Goal: Task Accomplishment & Management: Complete application form

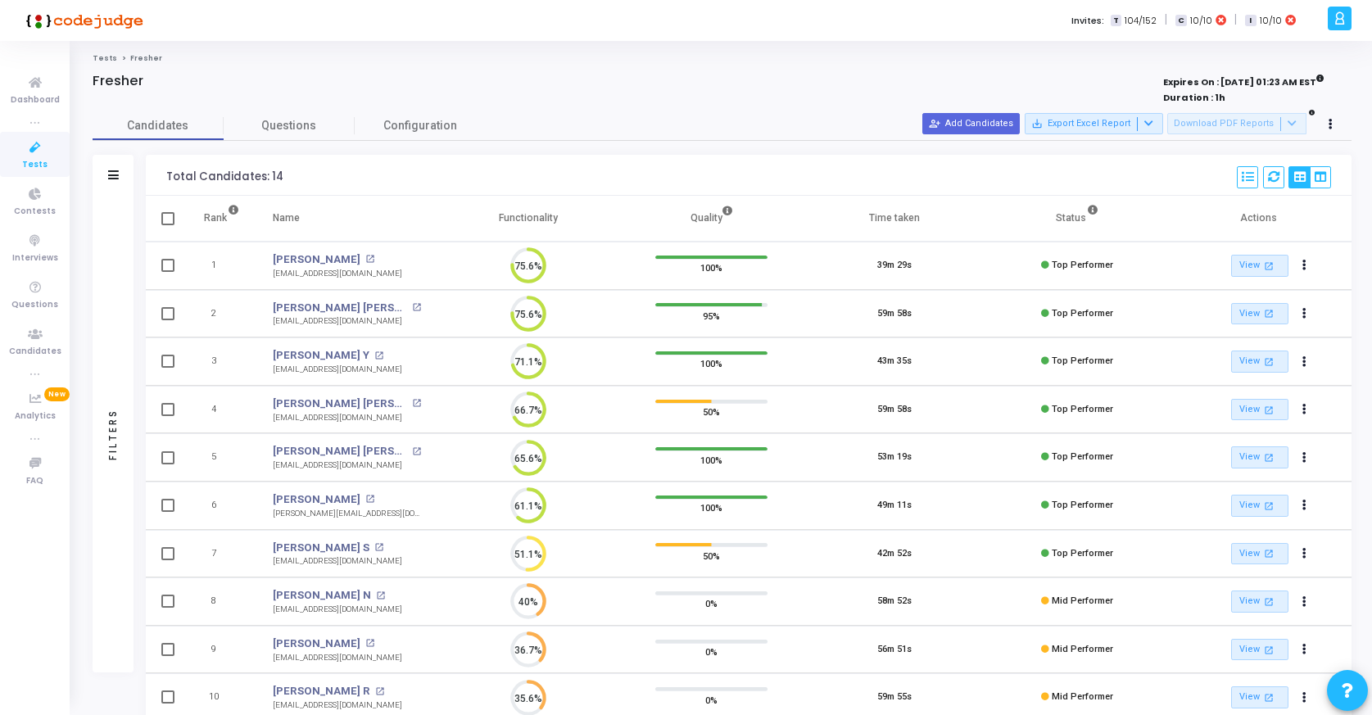
click at [26, 152] on icon at bounding box center [35, 148] width 34 height 20
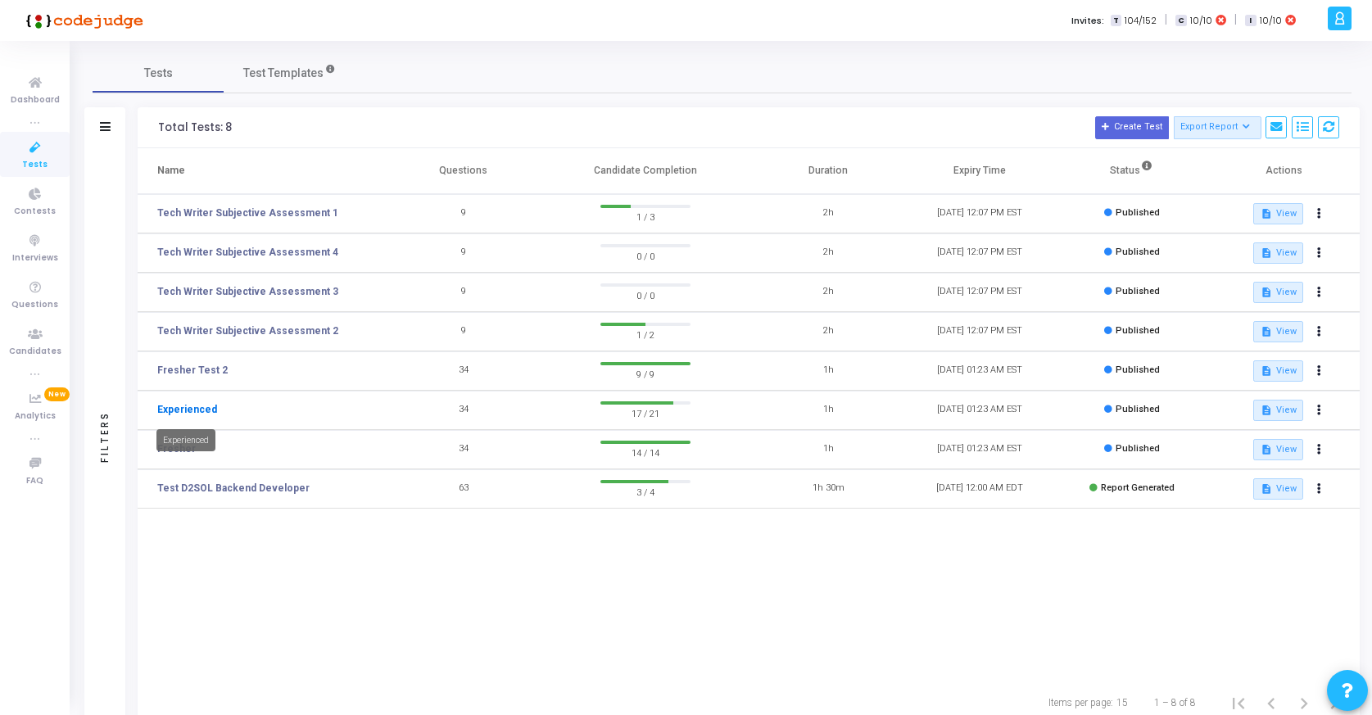
click at [183, 410] on link "Experienced" at bounding box center [187, 409] width 60 height 15
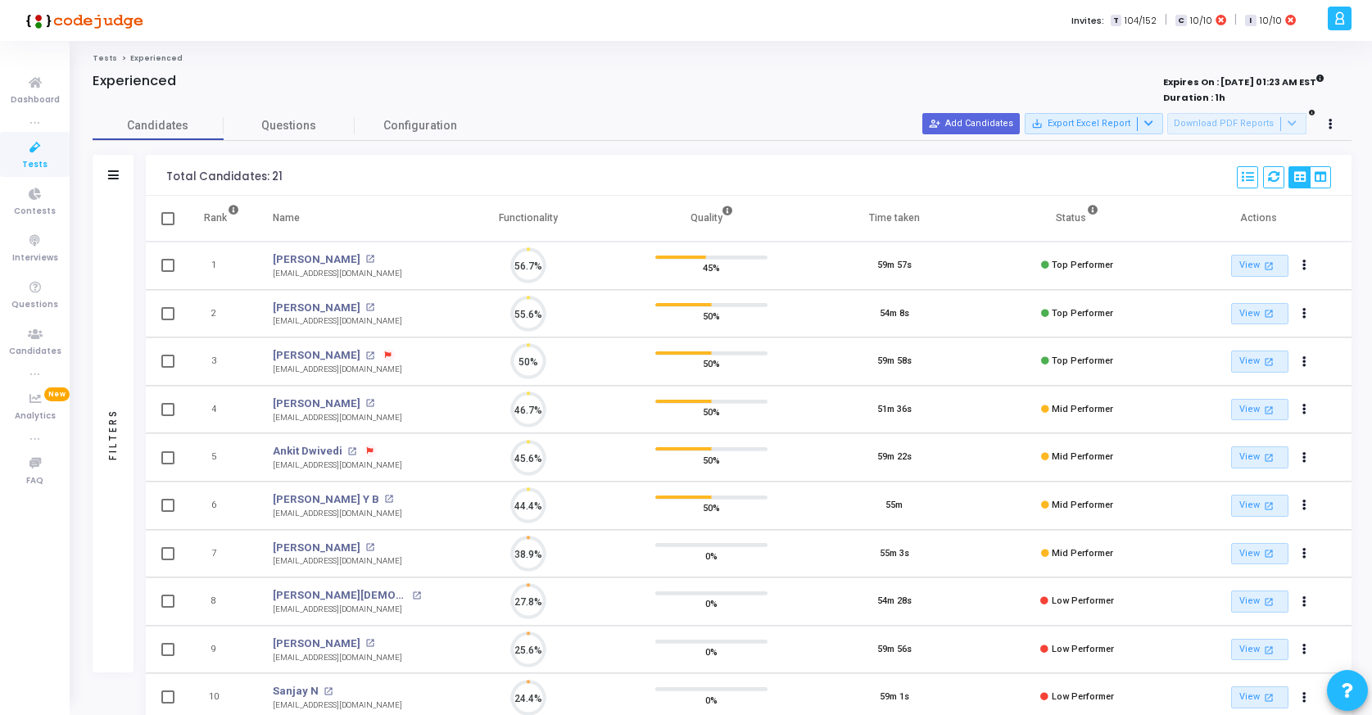
scroll to position [7, 7]
click at [1005, 124] on button "person_add_alt Add Candidates" at bounding box center [970, 123] width 97 height 21
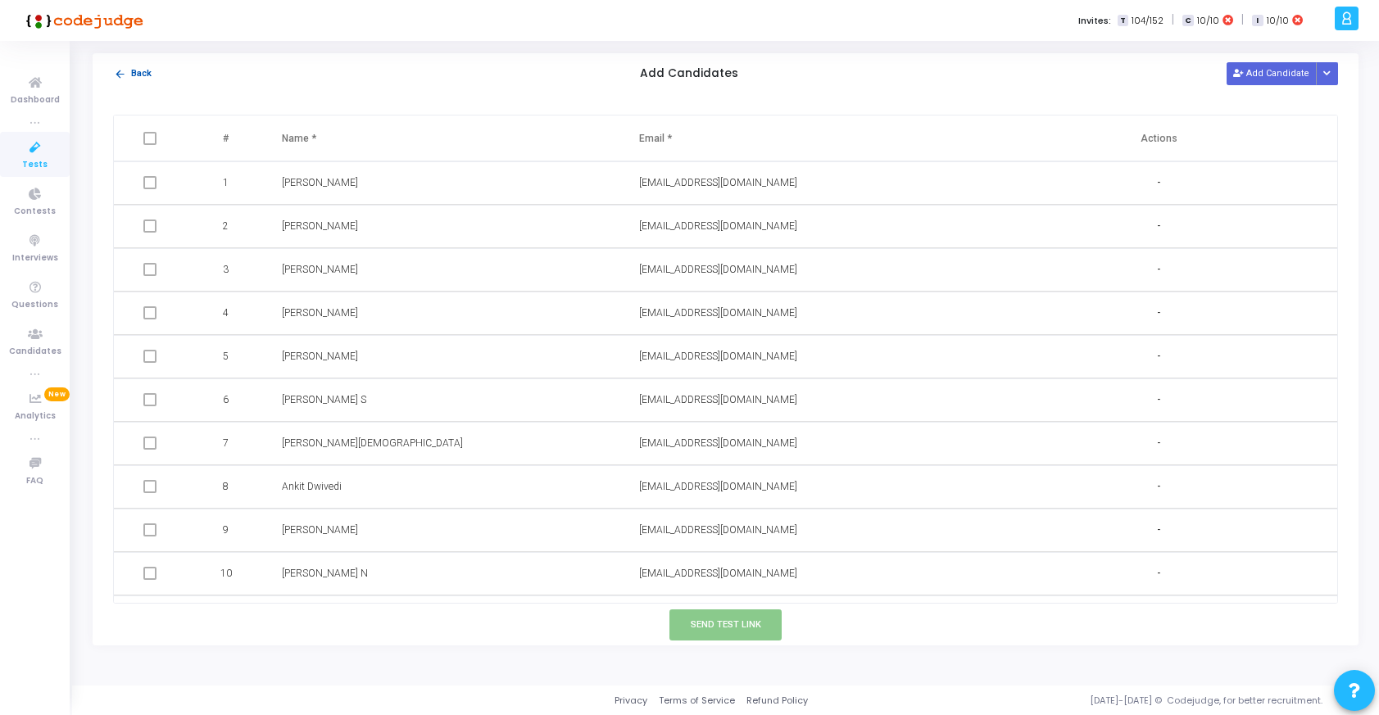
click at [121, 75] on mat-icon "arrow_back" at bounding box center [120, 74] width 12 height 12
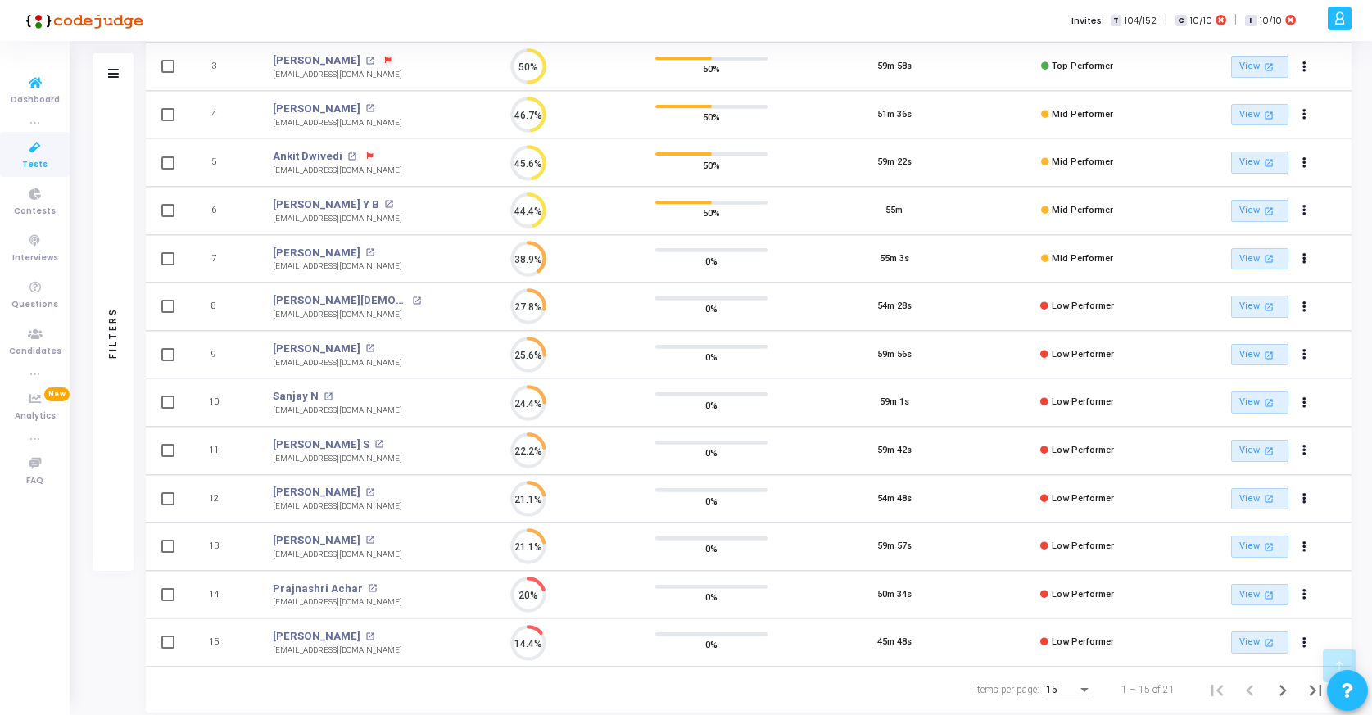
click at [34, 143] on icon at bounding box center [35, 148] width 34 height 20
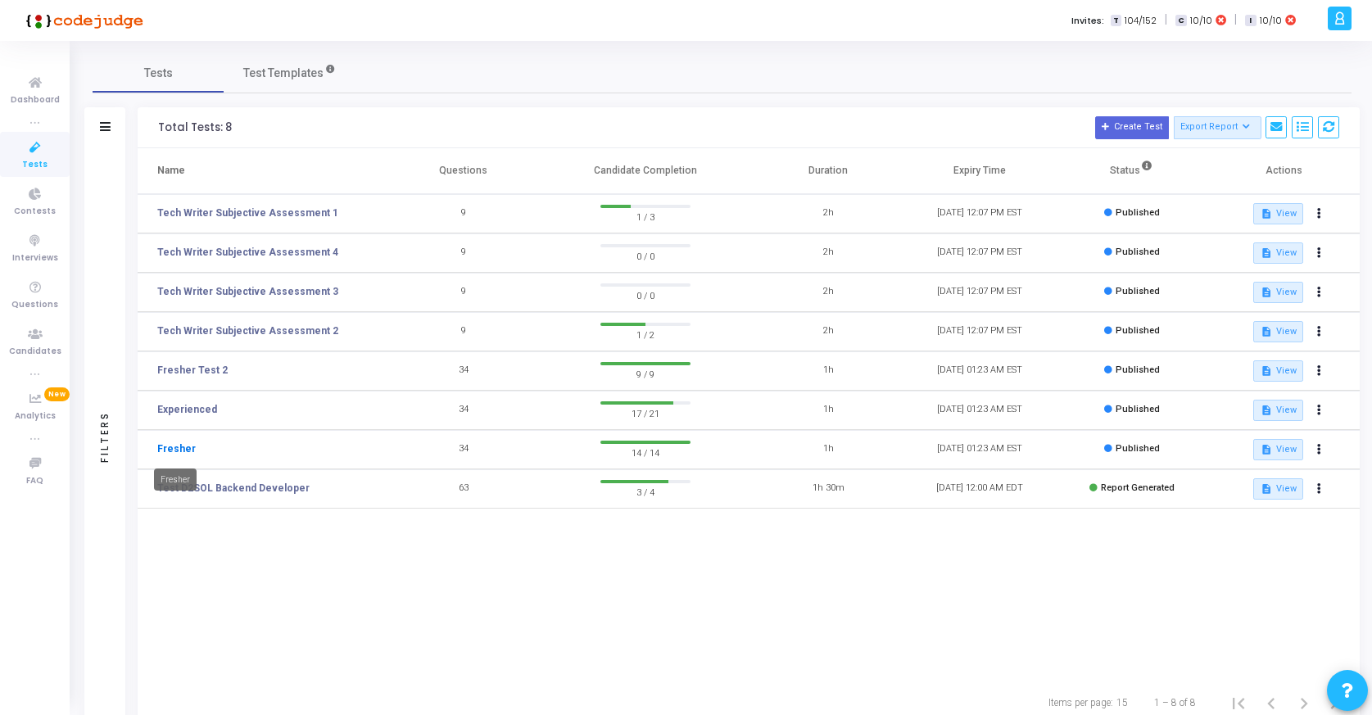
click at [170, 453] on link "Fresher" at bounding box center [176, 449] width 39 height 15
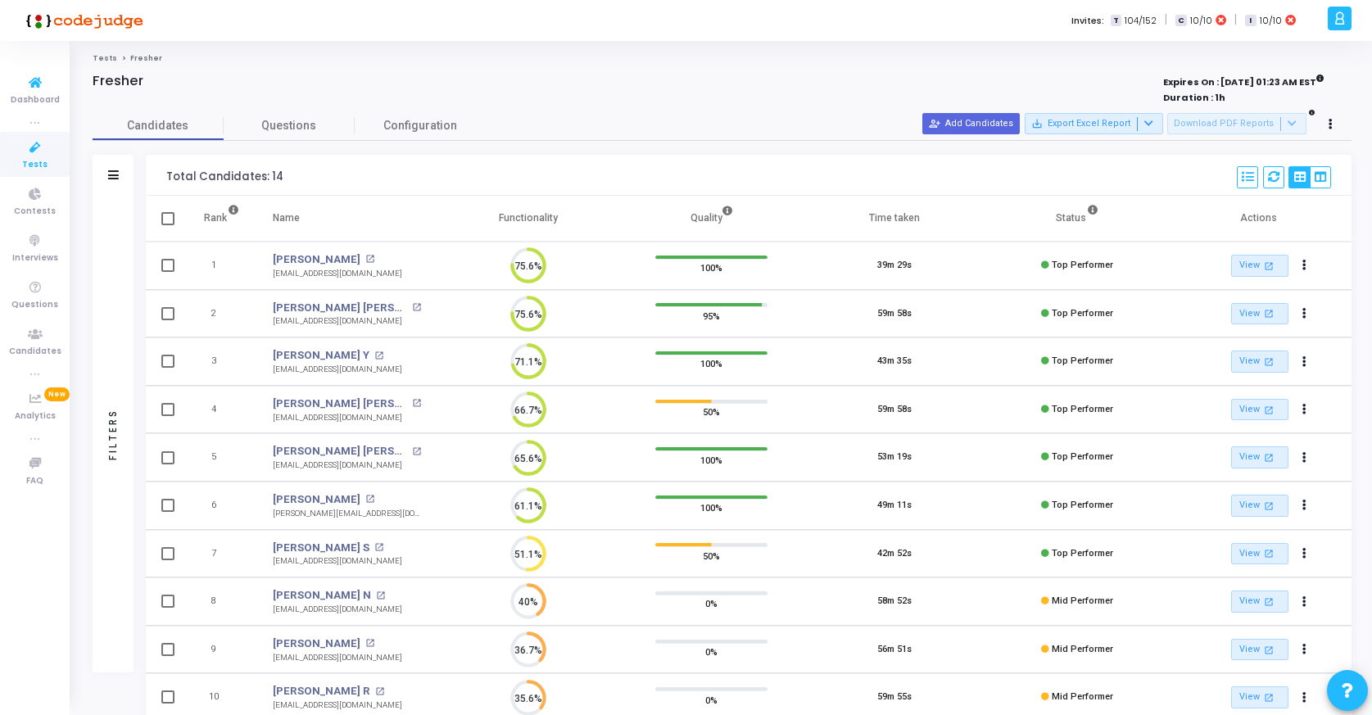
click at [32, 156] on icon at bounding box center [35, 148] width 34 height 20
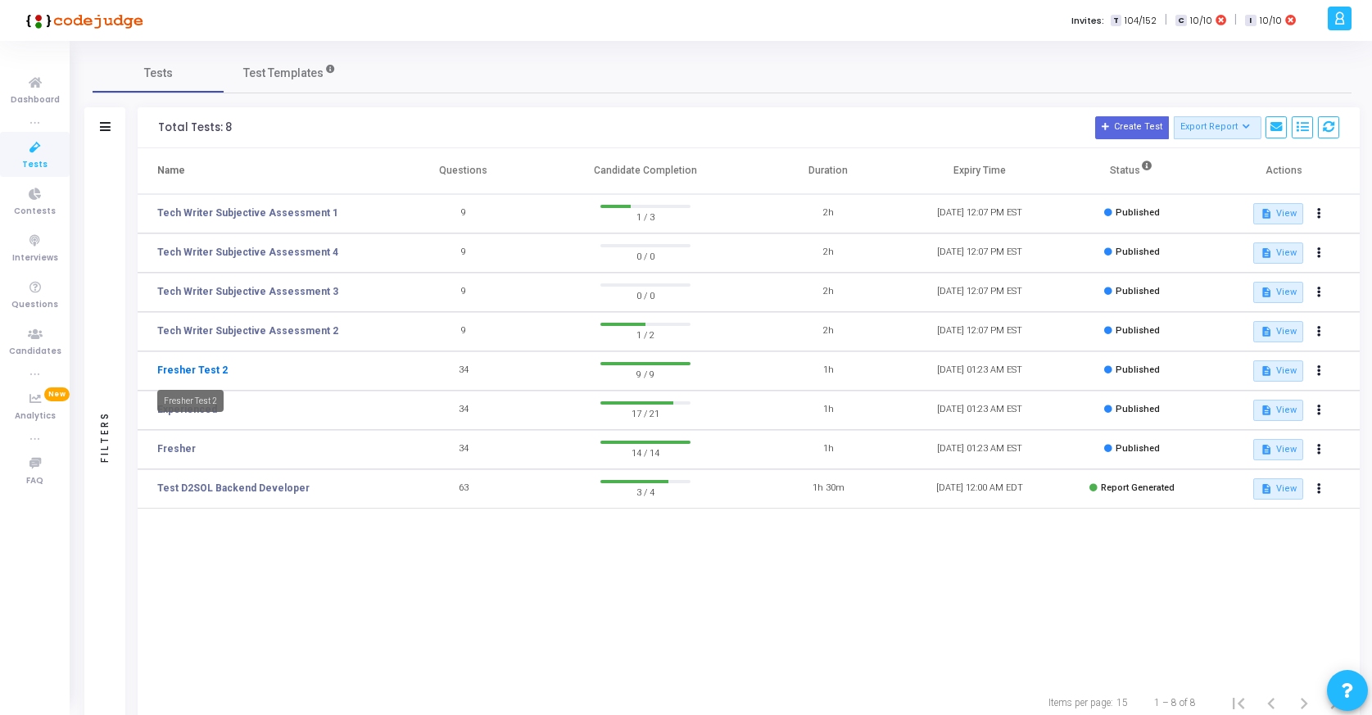
click at [183, 373] on link "Fresher Test 2" at bounding box center [192, 370] width 70 height 15
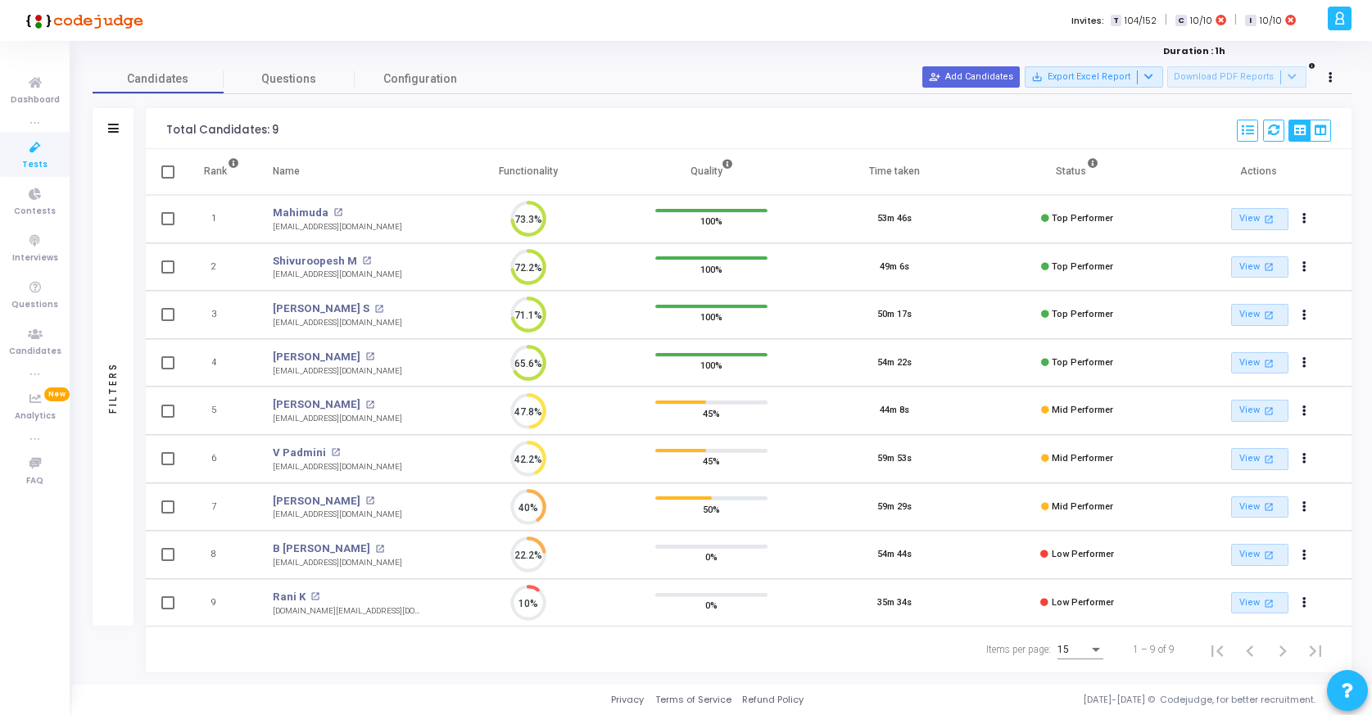
click at [33, 150] on icon at bounding box center [35, 148] width 34 height 20
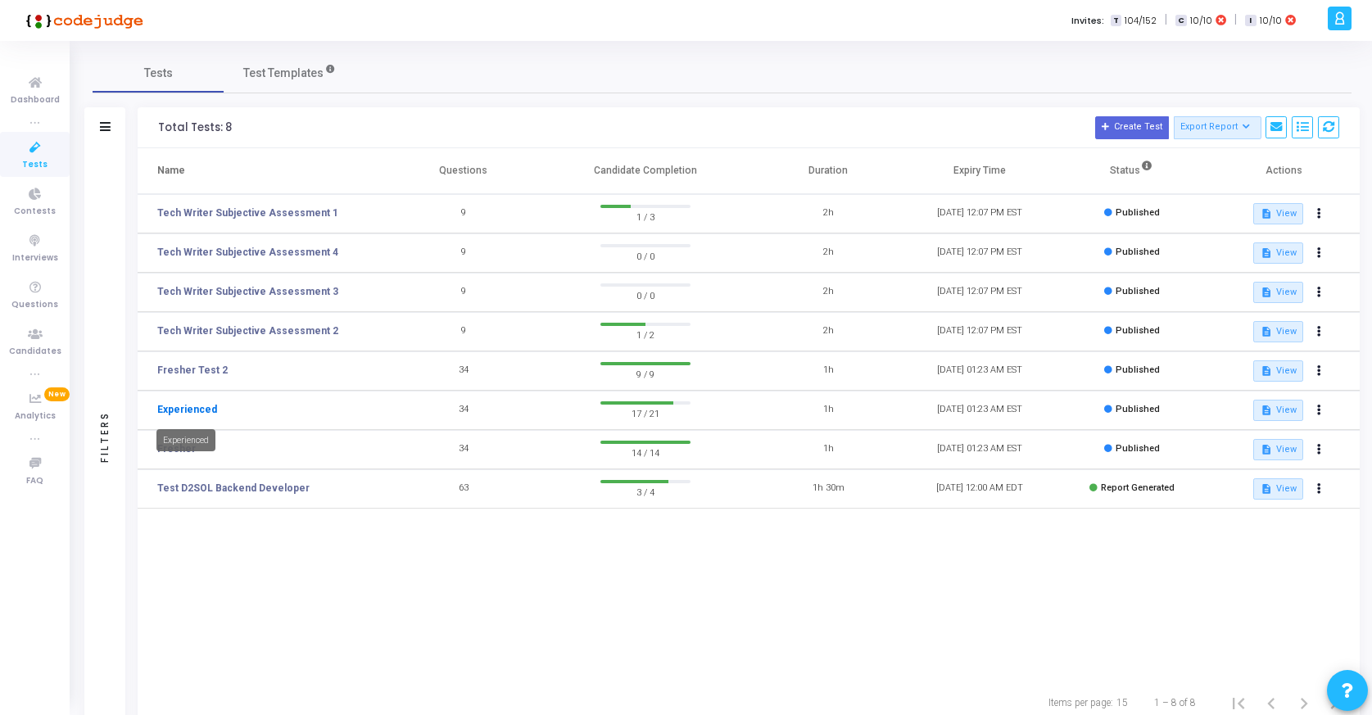
click at [193, 407] on link "Experienced" at bounding box center [187, 409] width 60 height 15
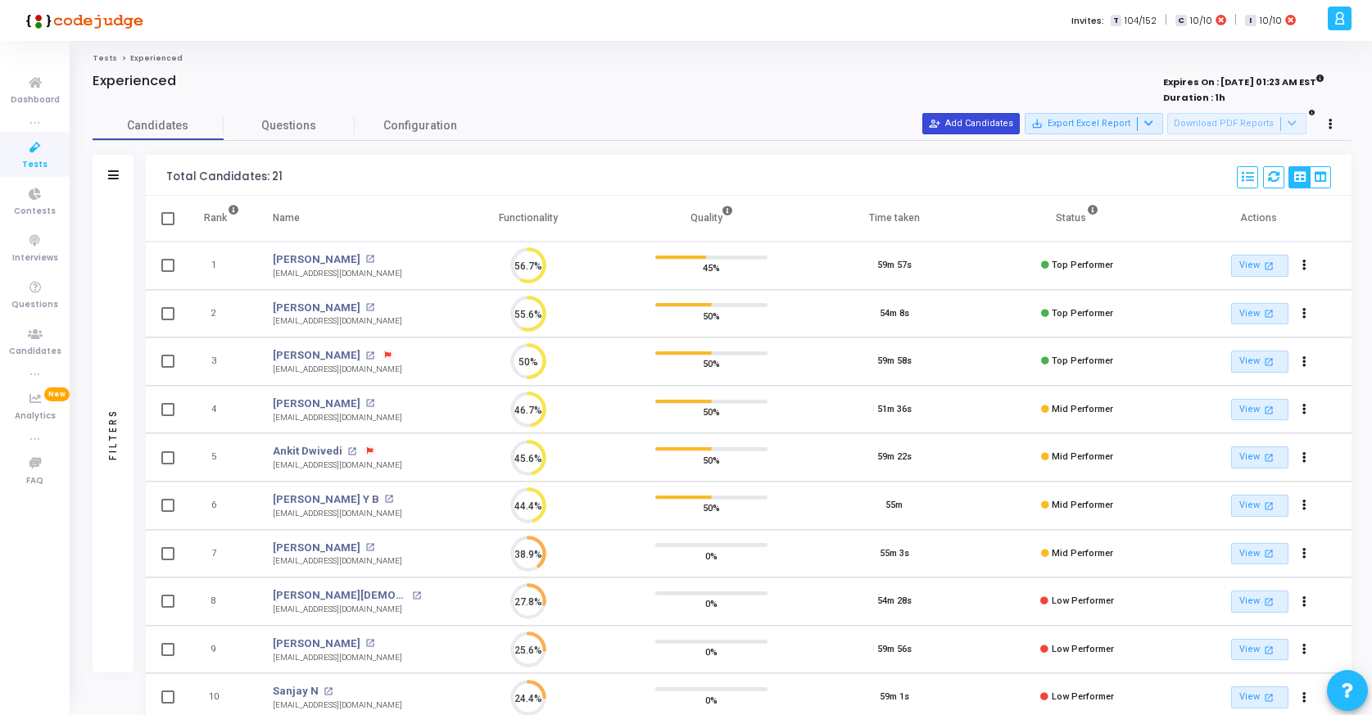
click at [1008, 125] on button "person_add_alt Add Candidates" at bounding box center [970, 123] width 97 height 21
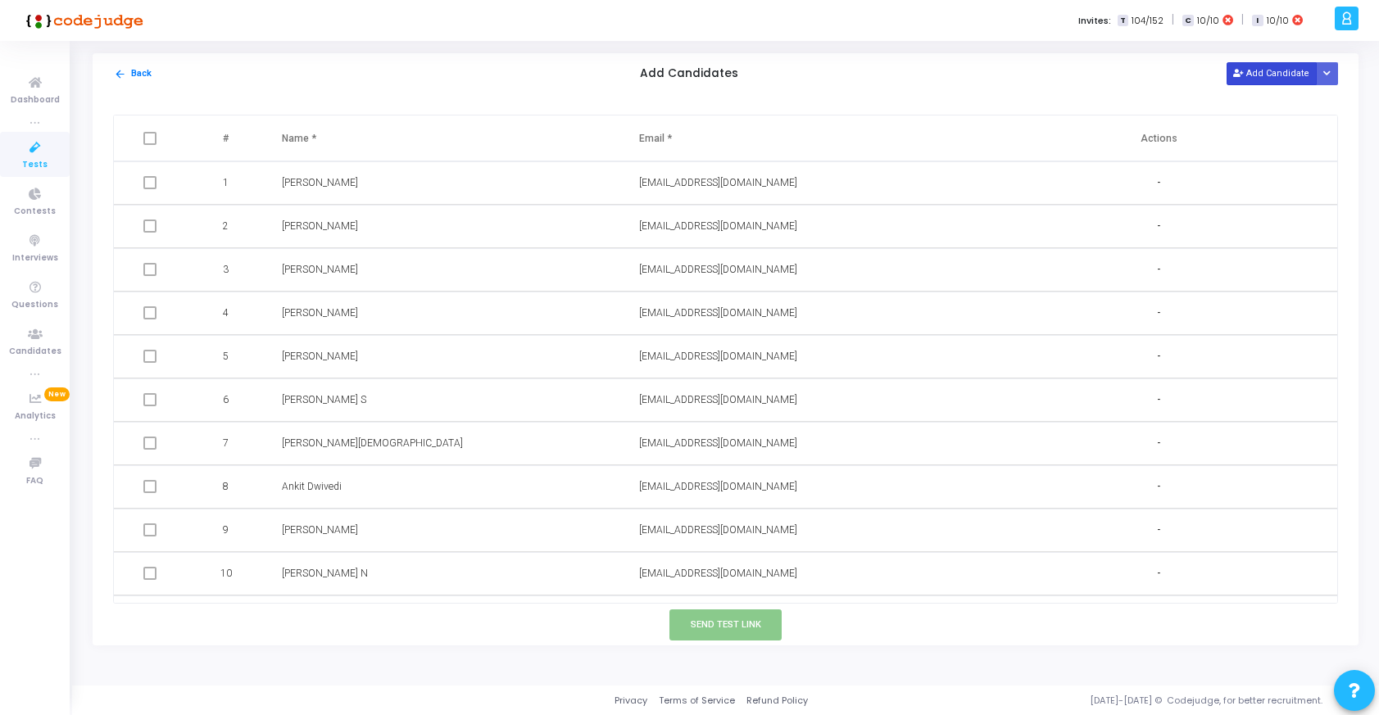
click at [1259, 79] on button "Add Candidate" at bounding box center [1271, 73] width 90 height 22
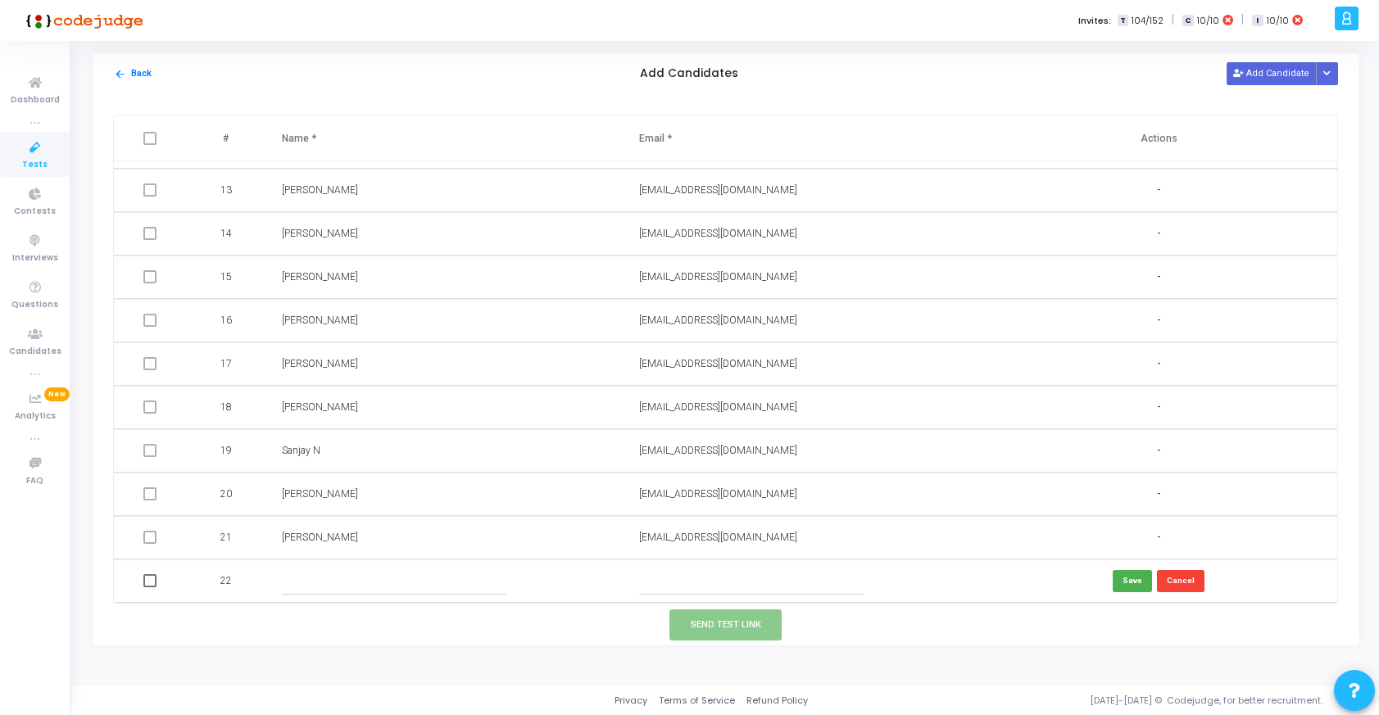
click at [658, 582] on input "text" at bounding box center [751, 581] width 224 height 27
paste input "[EMAIL_ADDRESS][DOMAIN_NAME]"
type input "[EMAIL_ADDRESS][DOMAIN_NAME]"
click at [431, 587] on input "text" at bounding box center [394, 581] width 224 height 27
type input "[PERSON_NAME]"
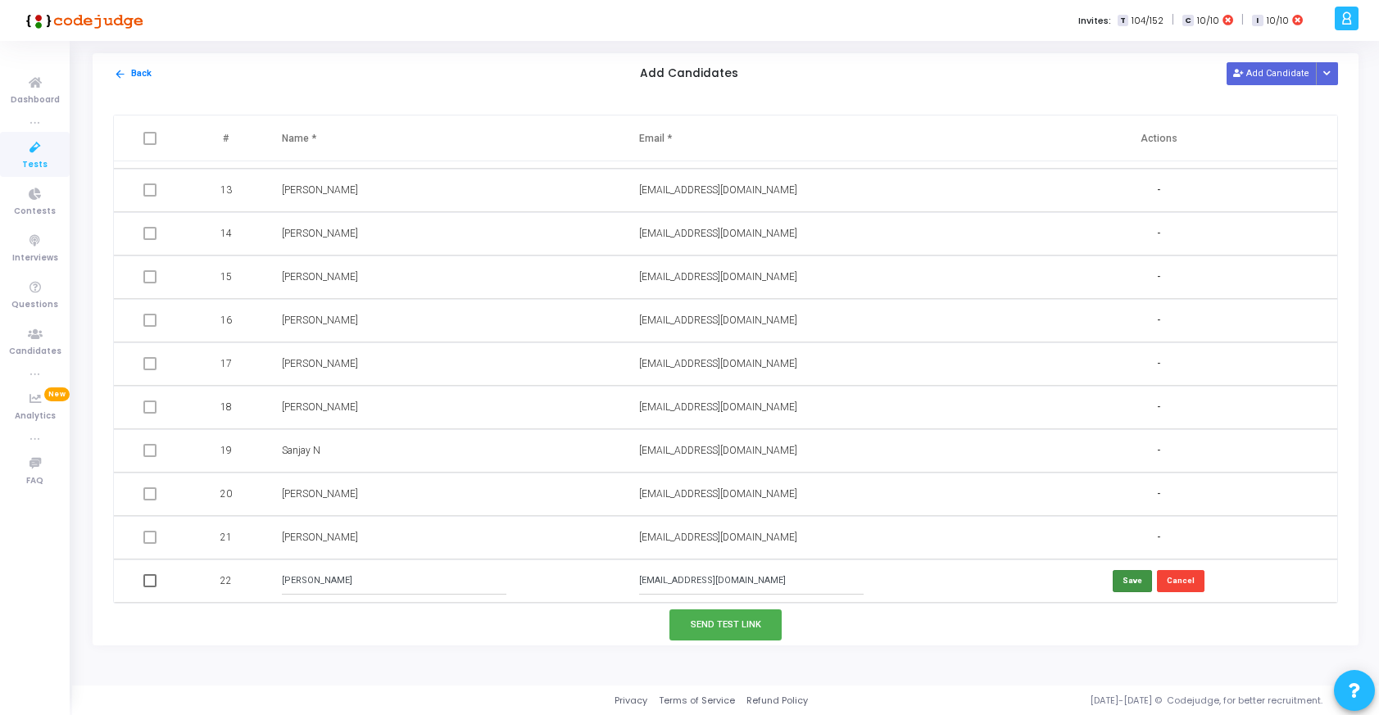
click at [1130, 578] on button "Save" at bounding box center [1132, 581] width 39 height 22
click at [148, 582] on span at bounding box center [149, 580] width 13 height 13
click at [149, 587] on input "checkbox" at bounding box center [149, 587] width 1 height 1
checkbox input "true"
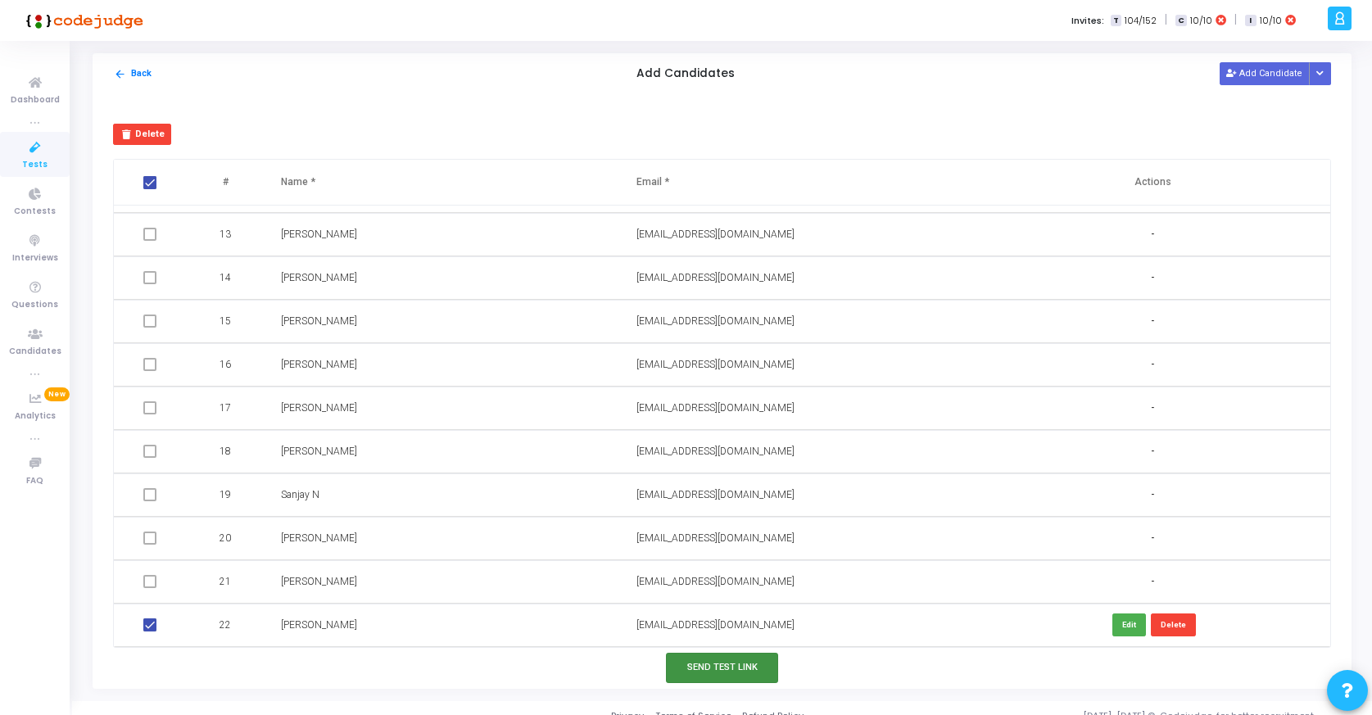
click at [746, 675] on button "Send Test Link" at bounding box center [722, 668] width 113 height 30
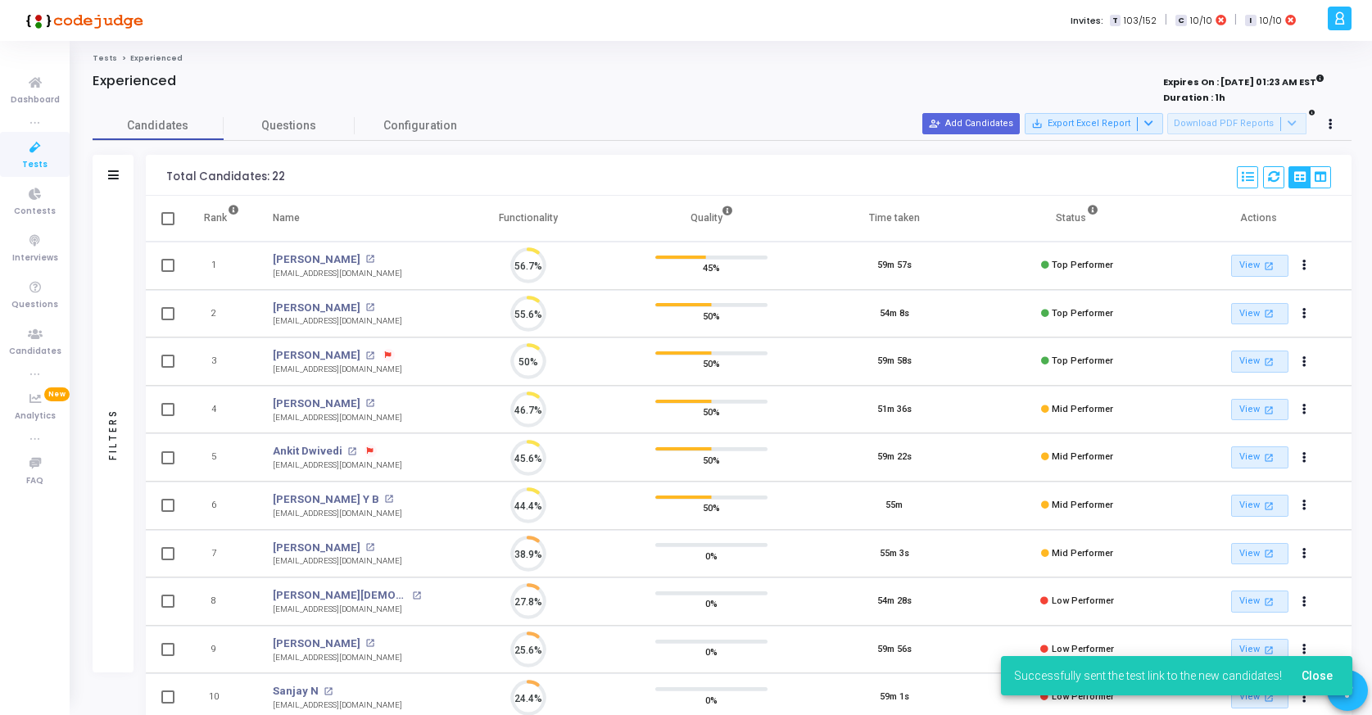
scroll to position [34, 42]
